Goal: Transaction & Acquisition: Purchase product/service

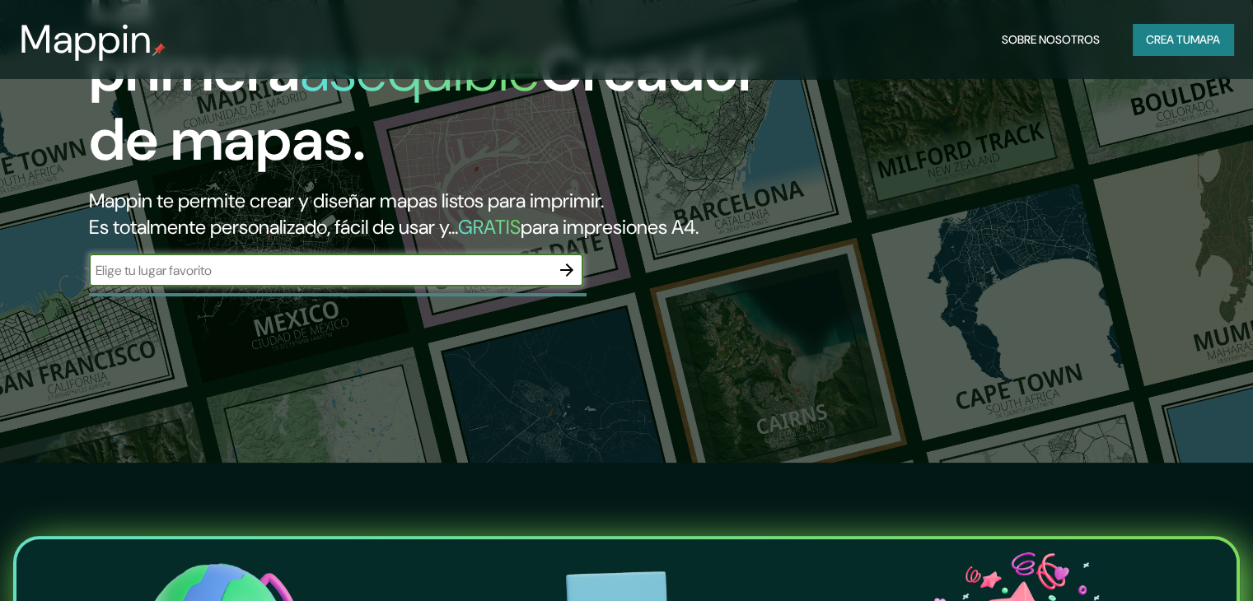
scroll to position [165, 0]
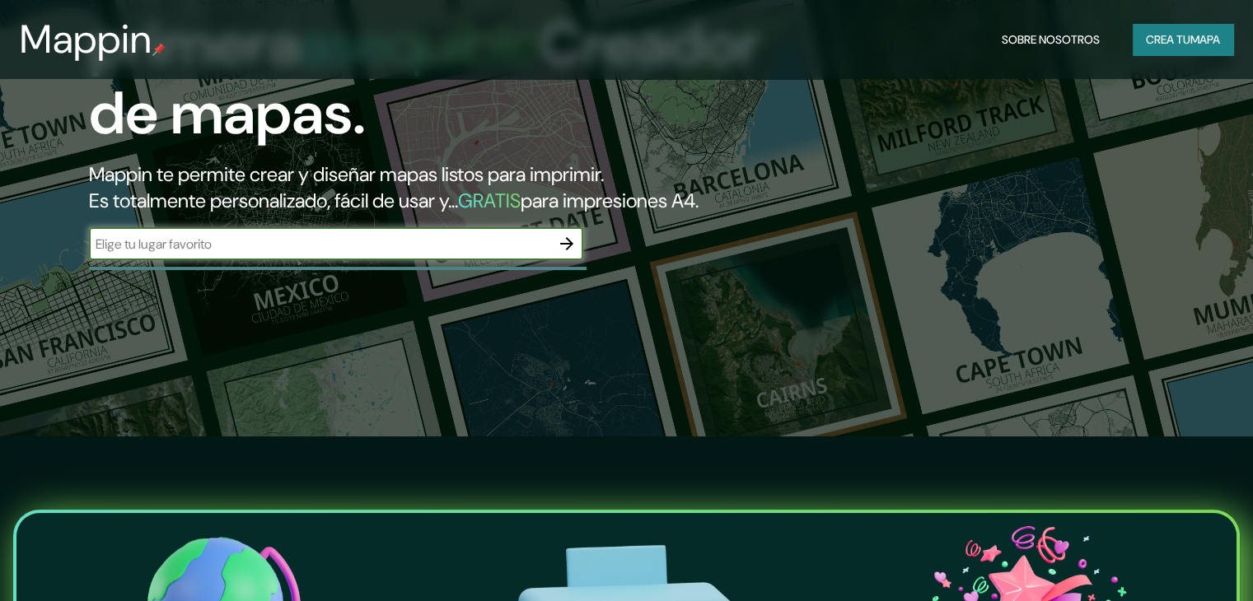
click at [350, 264] on div "​" at bounding box center [336, 245] width 494 height 36
click at [352, 254] on input "text" at bounding box center [319, 244] width 461 height 19
click at [179, 254] on input "popaya" at bounding box center [319, 244] width 461 height 19
type input "popayan"
click at [575, 254] on icon "button" at bounding box center [567, 244] width 20 height 20
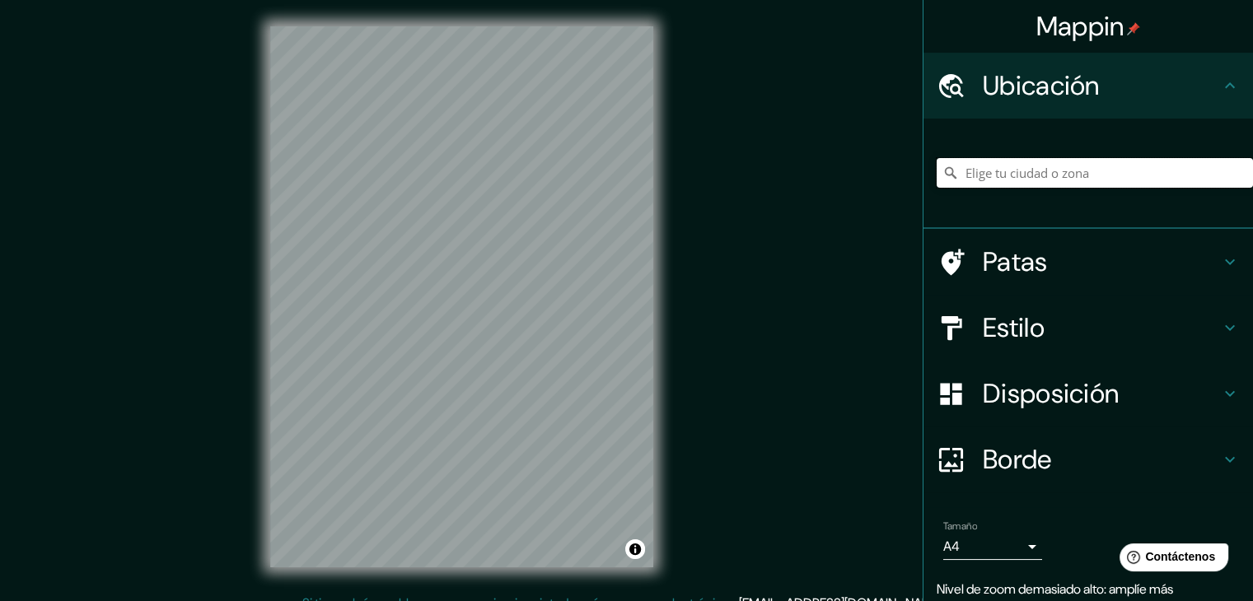
click at [1003, 166] on input "Elige tu ciudad o zona" at bounding box center [1094, 173] width 316 height 30
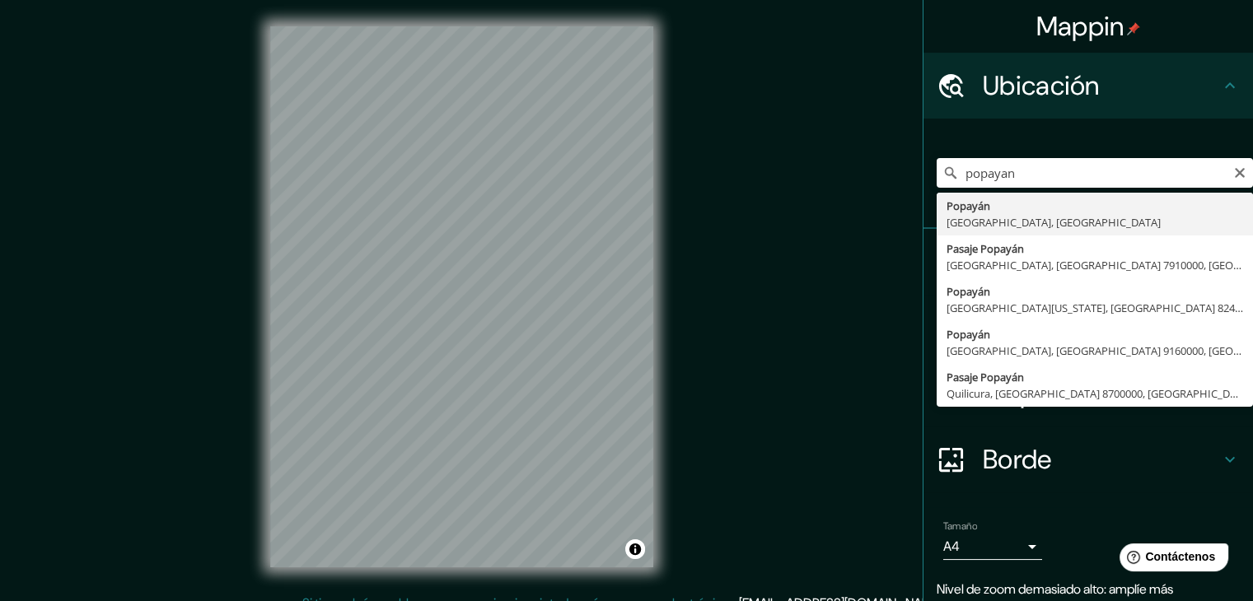
type input "Popayán, [GEOGRAPHIC_DATA], [GEOGRAPHIC_DATA]"
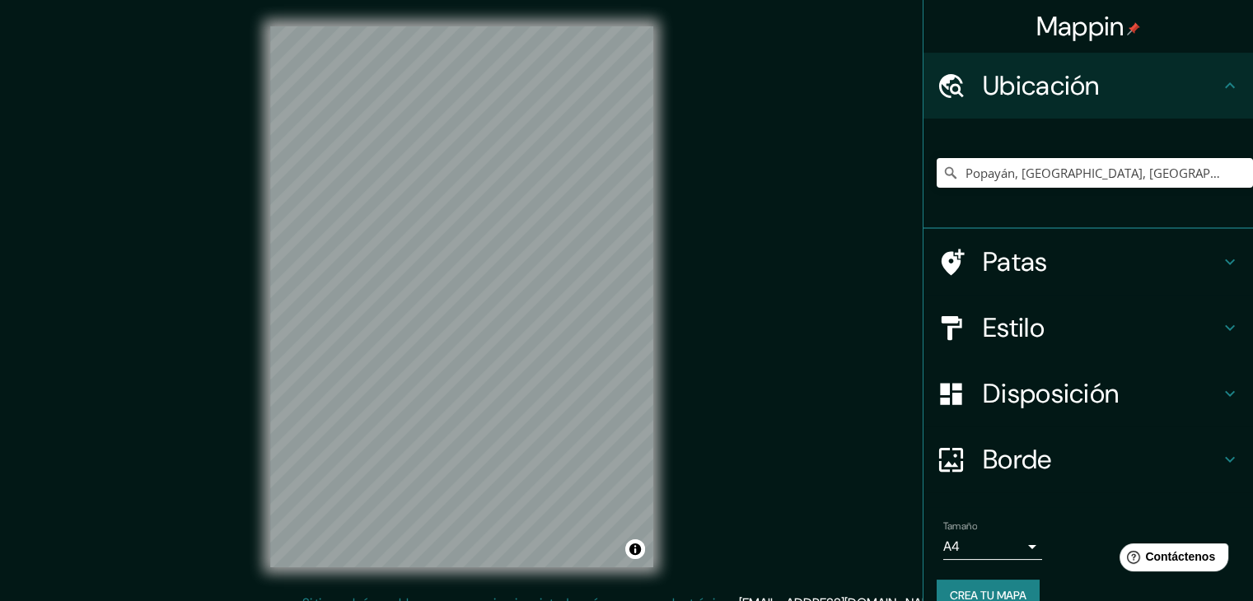
click at [1043, 329] on h4 "Estilo" at bounding box center [1101, 327] width 237 height 33
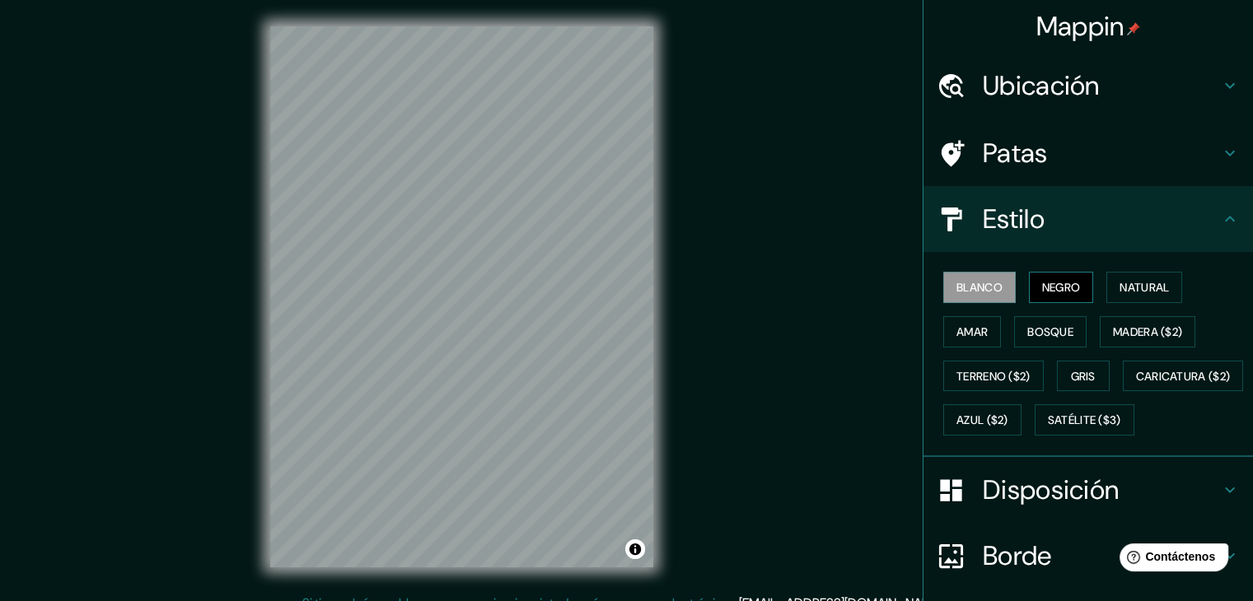
click at [1042, 291] on font "Negro" at bounding box center [1061, 287] width 39 height 15
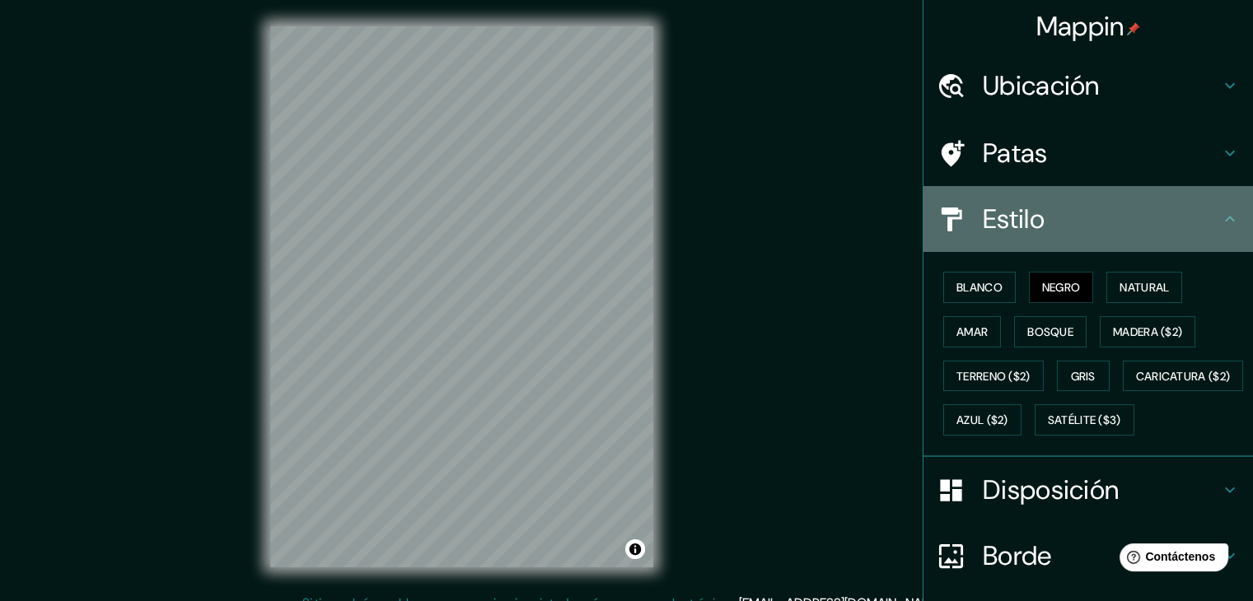
click at [1205, 239] on div "Estilo" at bounding box center [1087, 219] width 329 height 66
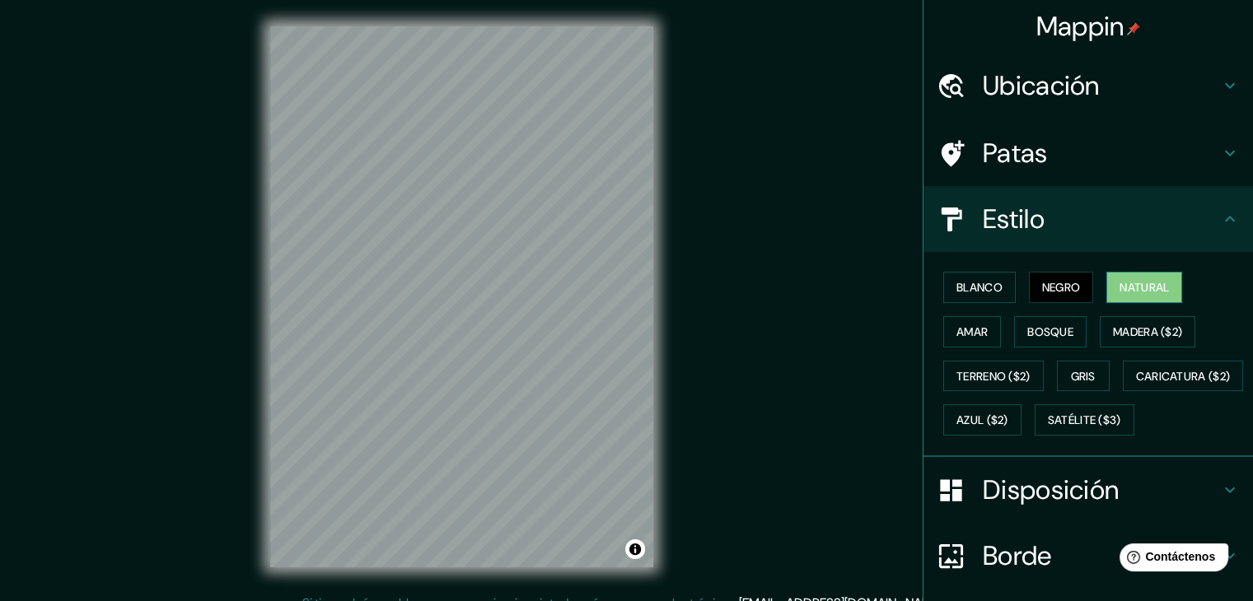
click at [1137, 281] on font "Natural" at bounding box center [1143, 287] width 49 height 15
click at [1119, 288] on font "Natural" at bounding box center [1143, 287] width 49 height 15
click at [579, 309] on div at bounding box center [573, 310] width 13 height 13
click at [977, 322] on button "Amar" at bounding box center [972, 331] width 58 height 31
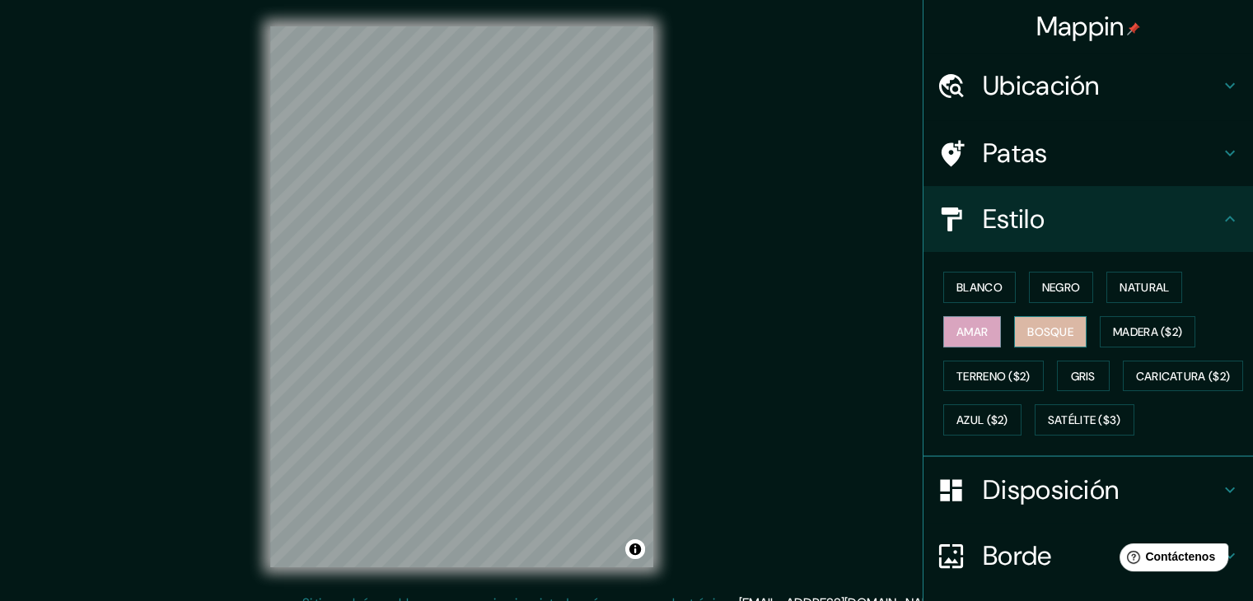
click at [1027, 329] on font "Bosque" at bounding box center [1050, 331] width 46 height 15
